Goal: Information Seeking & Learning: Find specific fact

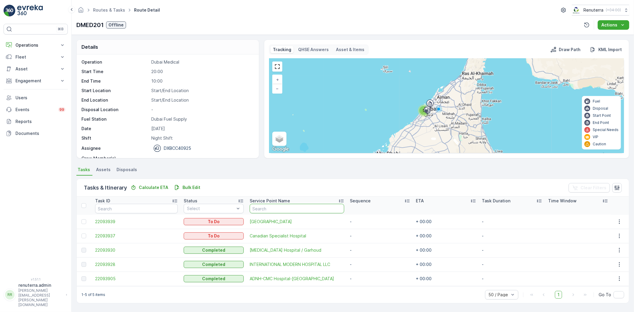
click at [249, 206] on input "text" at bounding box center [296, 209] width 94 height 10
click at [263, 185] on div "Tasks & Itinerary Calculate ETA Bulk Edit Clear Filters" at bounding box center [353, 188] width 552 height 18
click at [262, 205] on input "text" at bounding box center [296, 209] width 94 height 10
click at [266, 177] on div "Tasks & Itinerary Calculate ETA Bulk Edit Clear Filters Task ID Status Select S…" at bounding box center [352, 241] width 552 height 131
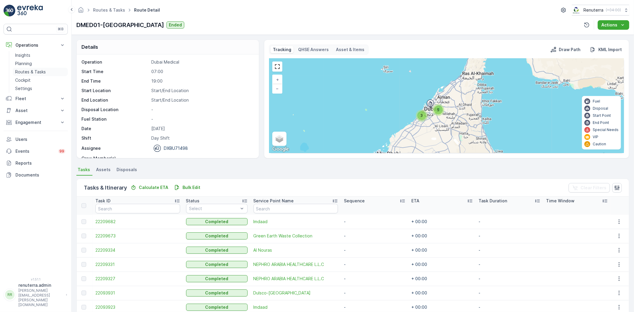
click at [22, 72] on p "Routes & Tasks" at bounding box center [30, 72] width 31 height 6
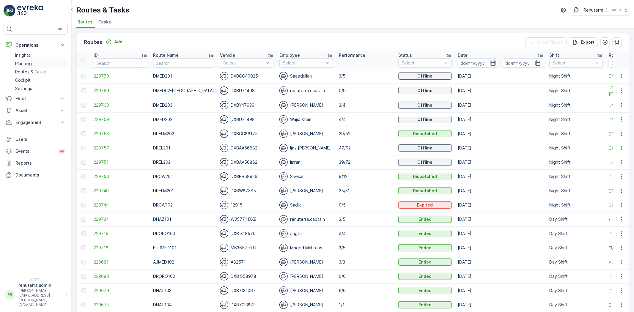
click at [31, 60] on link "Planning" at bounding box center [40, 63] width 55 height 8
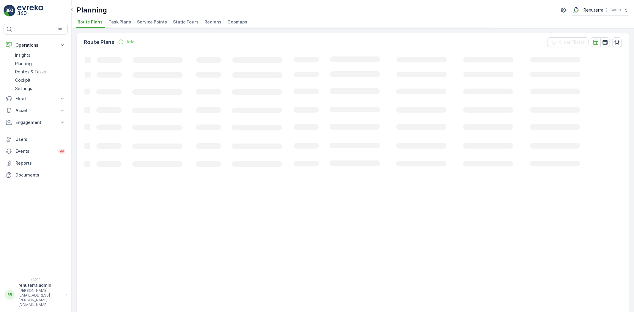
click at [137, 20] on span "Service Points" at bounding box center [152, 22] width 30 height 6
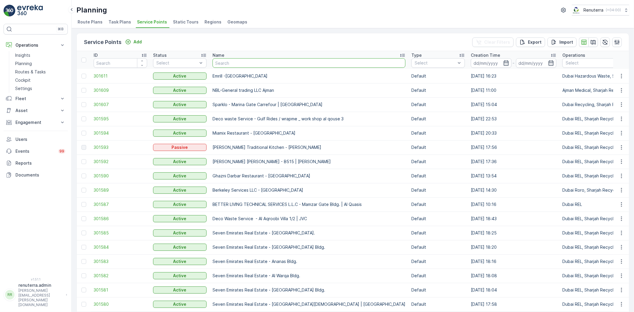
type input "c"
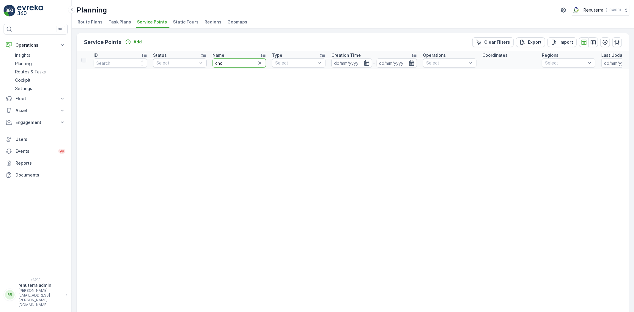
click at [228, 61] on input "cnc" at bounding box center [238, 63] width 53 height 10
type input "c"
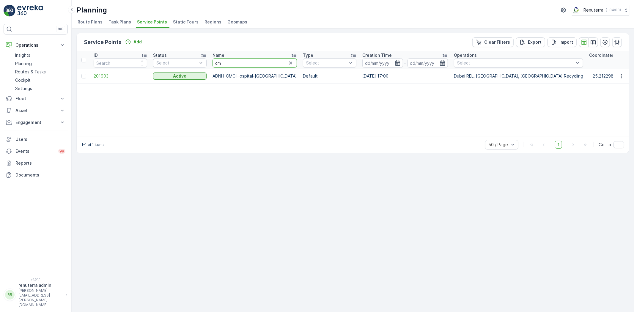
click at [228, 61] on input "cm" at bounding box center [254, 63] width 84 height 10
click at [97, 78] on span "201903" at bounding box center [120, 76] width 53 height 6
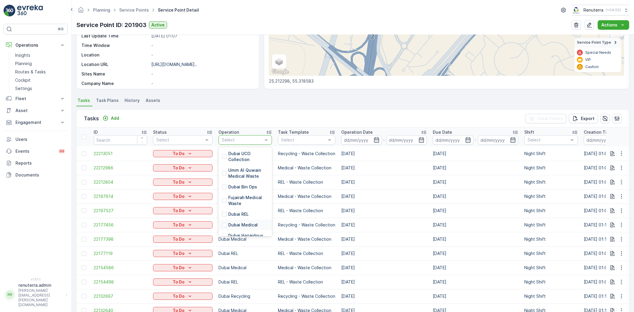
scroll to position [33, 0]
click at [235, 218] on p "Dubai Recycling" at bounding box center [244, 219] width 33 height 6
